Goal: Navigation & Orientation: Find specific page/section

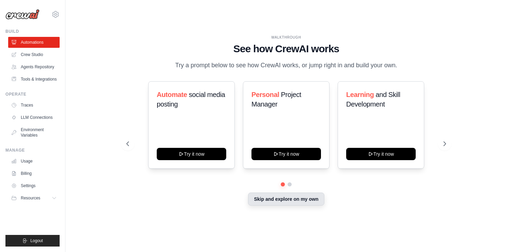
click at [286, 205] on button "Skip and explore on my own" at bounding box center [286, 198] width 76 height 13
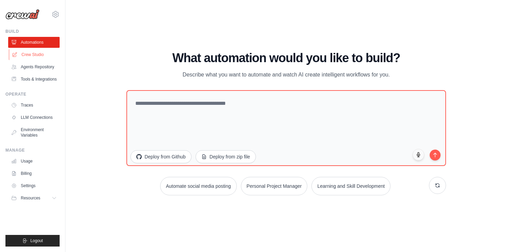
click at [31, 58] on link "Crew Studio" at bounding box center [34, 54] width 51 height 11
